Goal: Navigation & Orientation: Find specific page/section

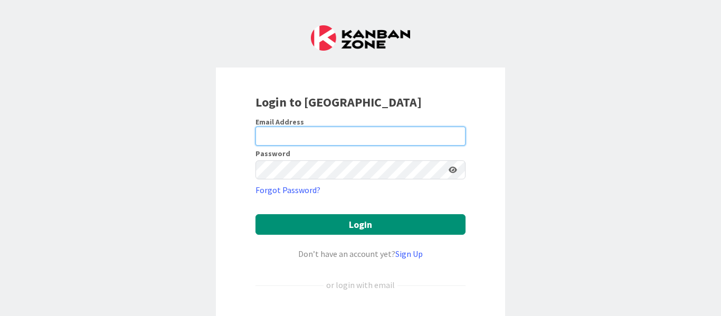
click at [420, 133] on input "email" at bounding box center [360, 136] width 210 height 19
type input "lci1@williams.edu"
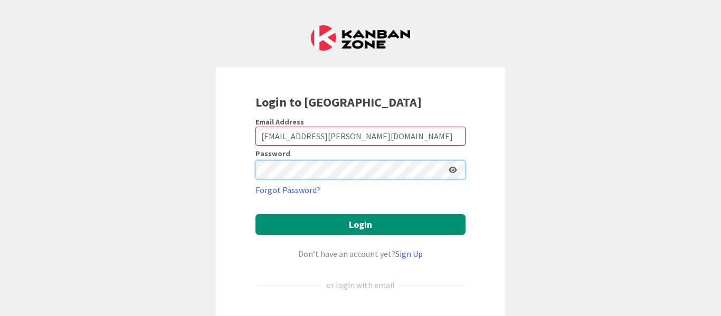
click at [255, 214] on button "Login" at bounding box center [360, 224] width 210 height 21
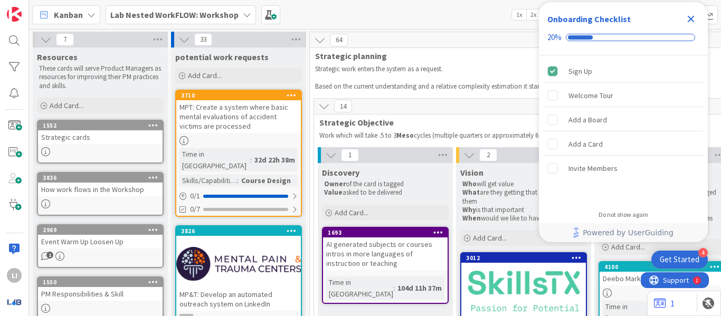
click at [687, 20] on icon "Close Checklist" at bounding box center [690, 19] width 13 height 13
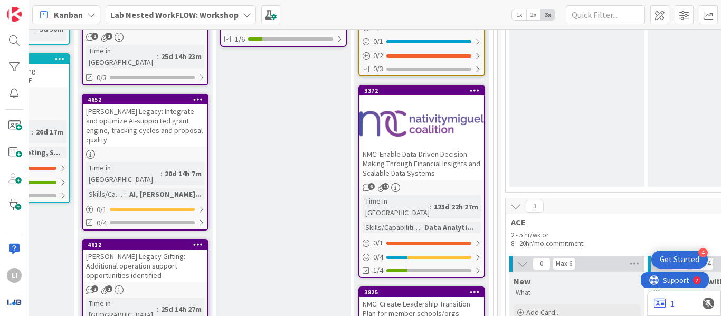
scroll to position [277, 1216]
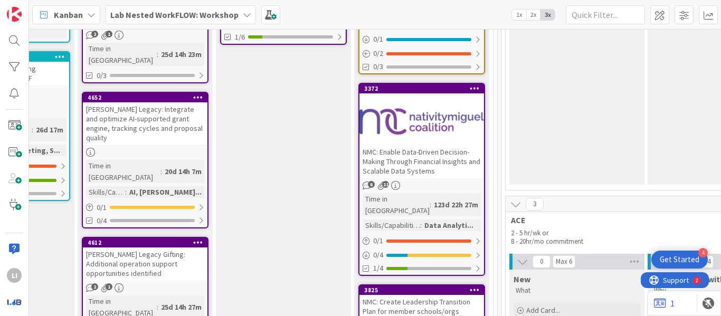
click at [428, 99] on div at bounding box center [421, 121] width 125 height 47
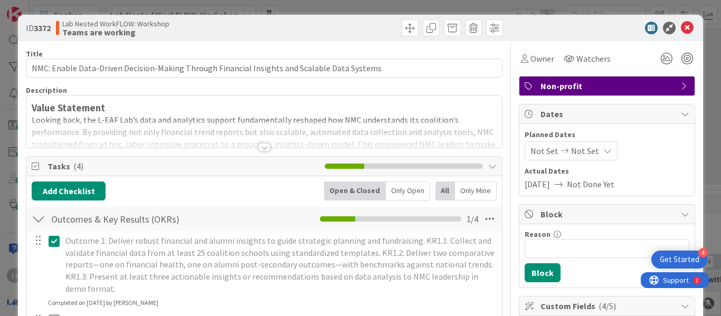
click at [261, 145] on div at bounding box center [265, 147] width 12 height 8
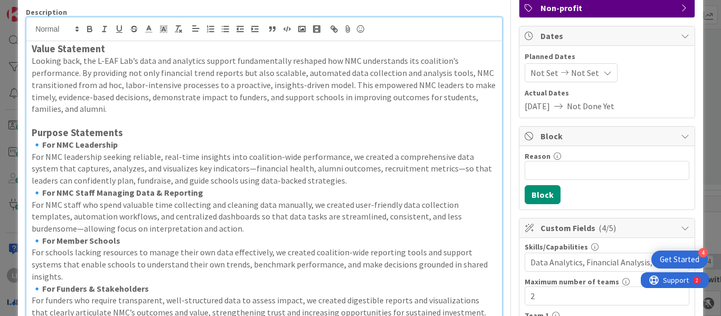
scroll to position [87, 0]
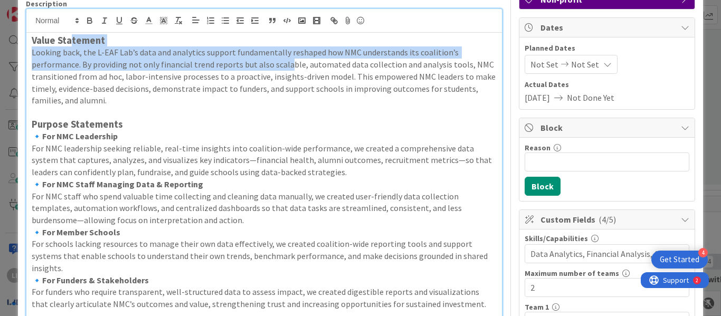
drag, startPoint x: 73, startPoint y: 44, endPoint x: 288, endPoint y: 61, distance: 215.5
click at [288, 61] on div "Value Statement Looking back, the L-EAF Lab’s data and analytics support fundam…" at bounding box center [263, 207] width 475 height 348
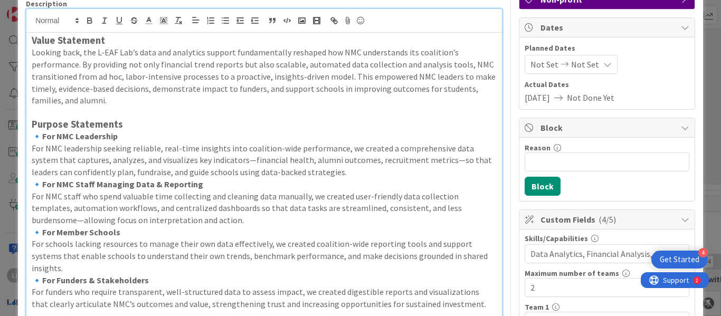
click at [310, 66] on p "Looking back, the L-EAF Lab’s data and analytics support fundamentally reshaped…" at bounding box center [264, 76] width 465 height 60
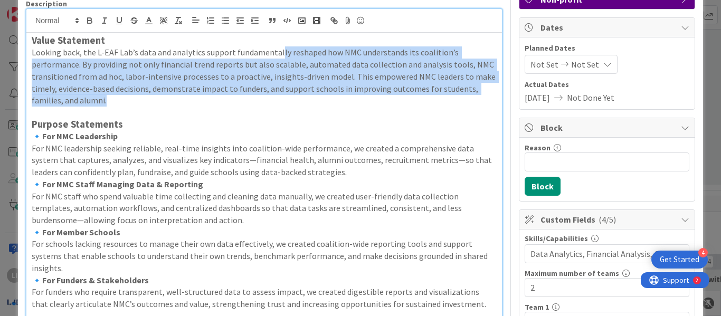
drag, startPoint x: 278, startPoint y: 55, endPoint x: 148, endPoint y: 96, distance: 136.5
click at [148, 96] on p "Looking back, the L-EAF Lab’s data and analytics support fundamentally reshaped…" at bounding box center [264, 76] width 465 height 60
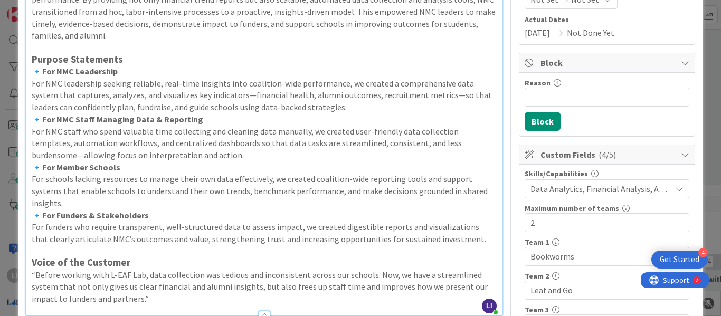
click at [148, 96] on p "For NMC leadership seeking reliable, real-time insights into coalition-wide per…" at bounding box center [264, 96] width 465 height 36
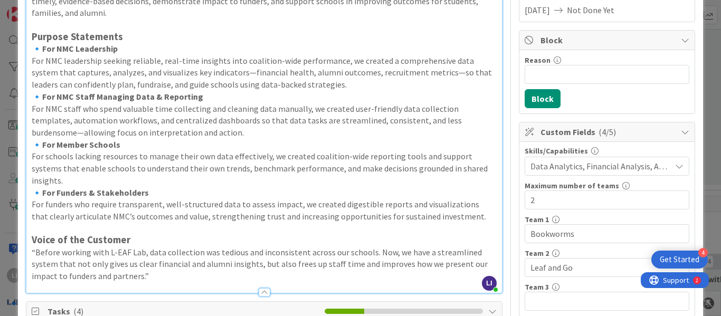
scroll to position [175, 0]
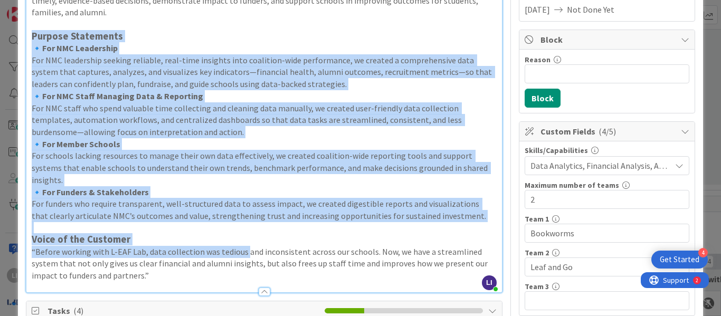
drag, startPoint x: 34, startPoint y: 36, endPoint x: 245, endPoint y: 244, distance: 295.9
click at [245, 244] on div "Value Statement Looking back, the L-EAF Lab’s data and analytics support fundam…" at bounding box center [263, 119] width 475 height 348
click at [245, 246] on p "“Before working with L-EAF Lab, data collection was tedious and inconsistent ac…" at bounding box center [264, 264] width 465 height 36
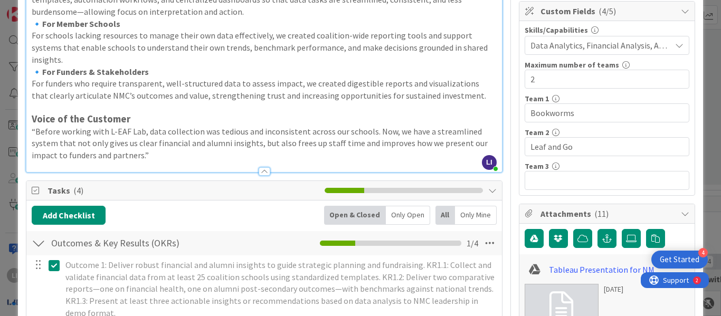
scroll to position [294, 0]
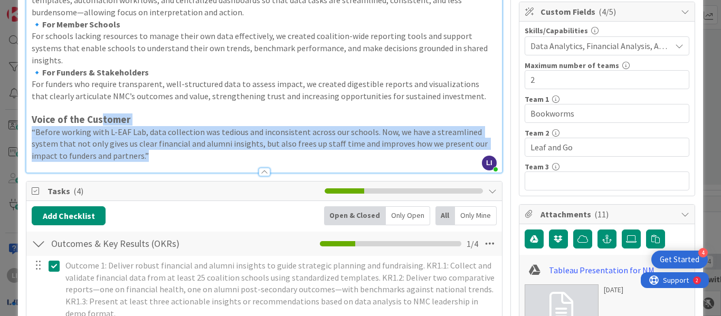
drag, startPoint x: 98, startPoint y: 106, endPoint x: 268, endPoint y: 139, distance: 173.1
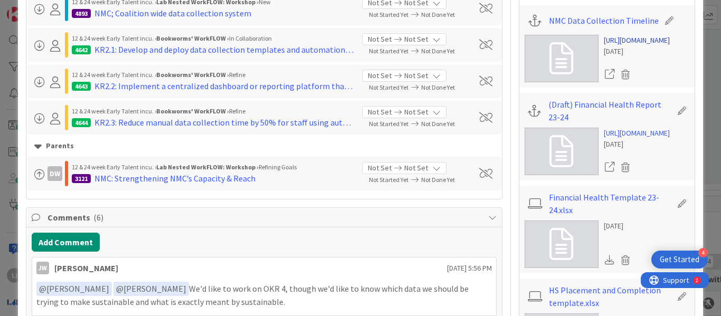
scroll to position [904, 0]
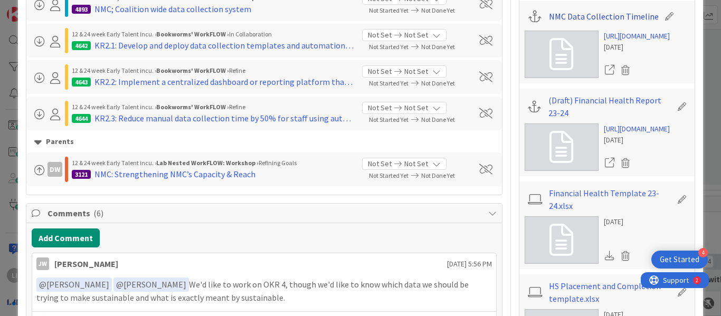
click at [606, 19] on link "NMC Data Collection Timeline" at bounding box center [604, 16] width 110 height 13
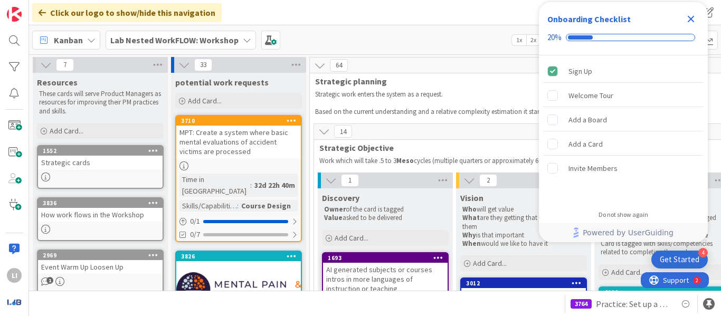
click at [223, 43] on b "Lab Nested WorkFLOW: Workshop" at bounding box center [174, 40] width 128 height 11
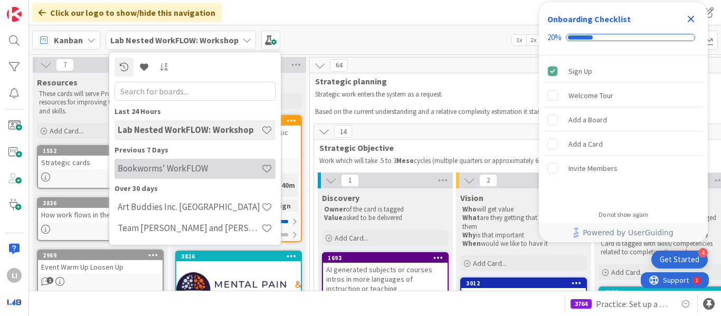
click at [162, 171] on h4 "Bookworms' WorkFLOW" at bounding box center [190, 168] width 144 height 11
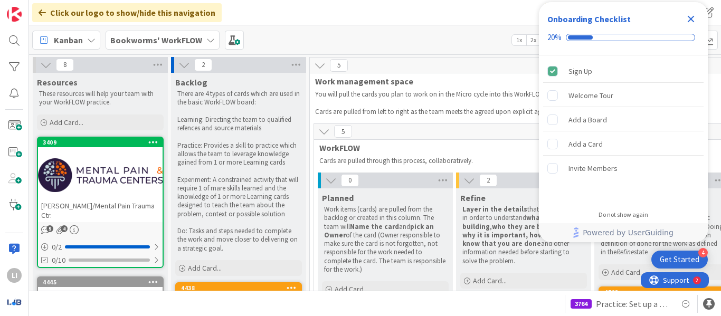
click at [691, 22] on icon "Close Checklist" at bounding box center [690, 19] width 13 height 13
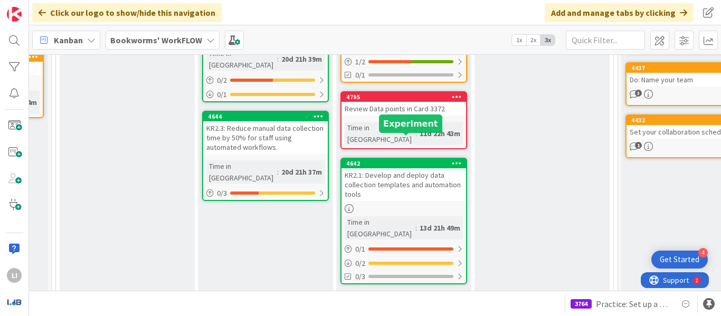
scroll to position [307, 258]
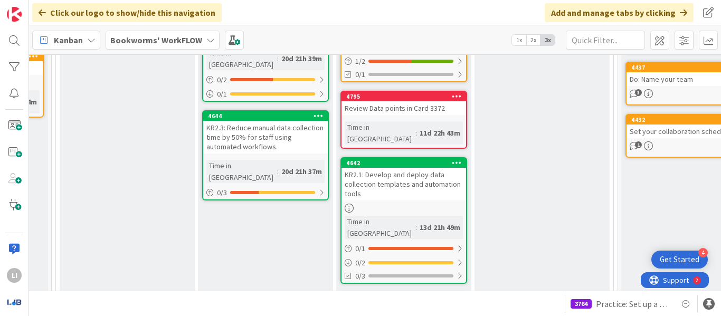
click at [389, 168] on div "KR2.1: Develop and deploy data collection templates and automation tools" at bounding box center [403, 184] width 125 height 33
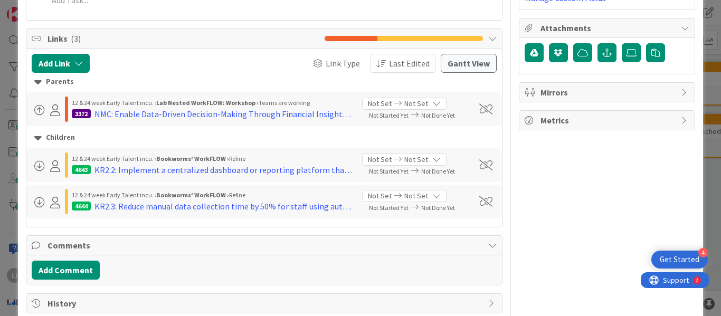
scroll to position [331, 0]
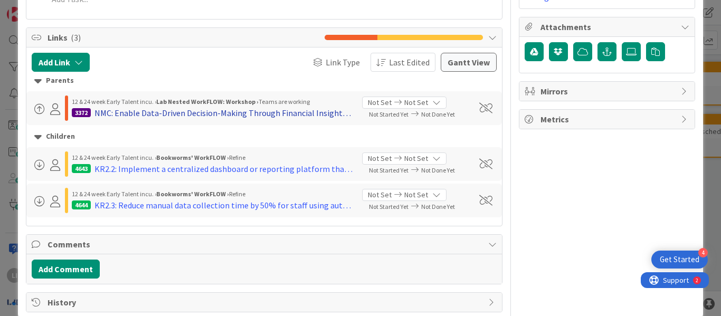
drag, startPoint x: 208, startPoint y: 117, endPoint x: 180, endPoint y: 116, distance: 28.5
click at [165, 116] on div "NMC: Enable Data-Driven Decision-Making Through Financial Insights and Scalable…" at bounding box center [224, 113] width 260 height 13
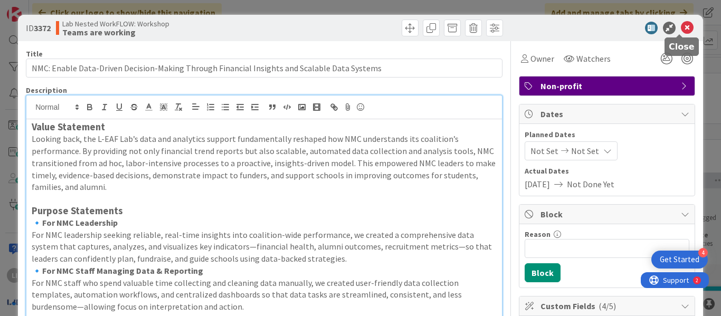
click at [684, 32] on icon at bounding box center [687, 28] width 13 height 13
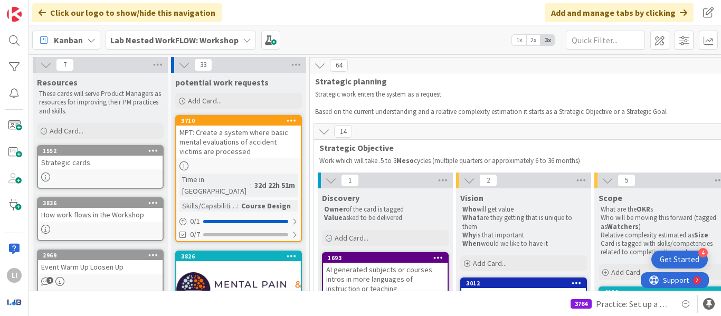
click at [219, 45] on b "Lab Nested WorkFLOW: Workshop" at bounding box center [174, 40] width 128 height 11
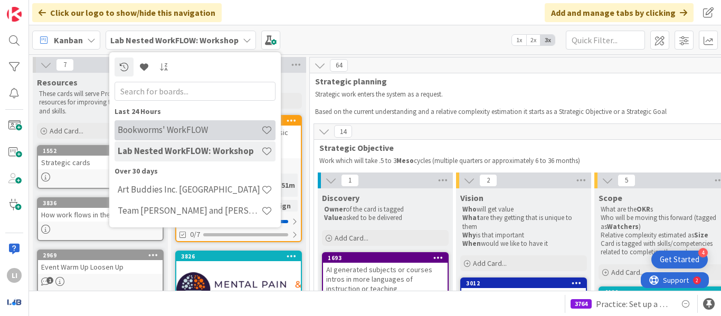
click at [220, 122] on div "Bookworms' WorkFLOW" at bounding box center [195, 130] width 161 height 20
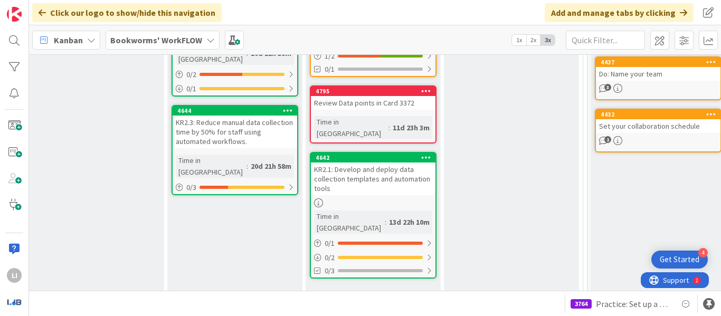
scroll to position [313, 289]
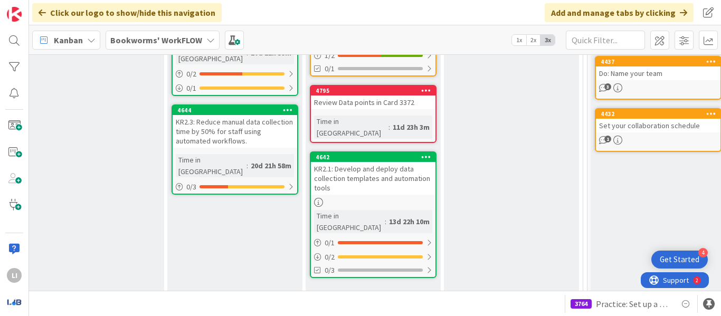
click at [393, 162] on div "KR2.1: Develop and deploy data collection templates and automation tools" at bounding box center [373, 178] width 125 height 33
